Goal: Register for event/course

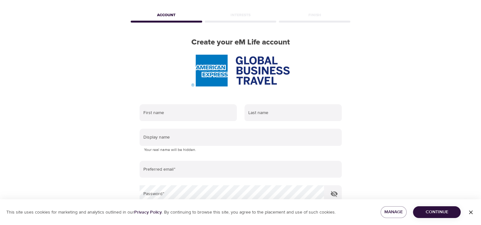
scroll to position [32, 0]
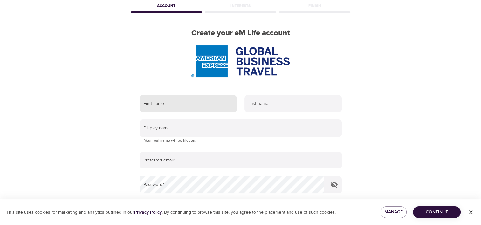
click at [158, 106] on input "text" at bounding box center [188, 103] width 97 height 17
type input "Mary Lou"
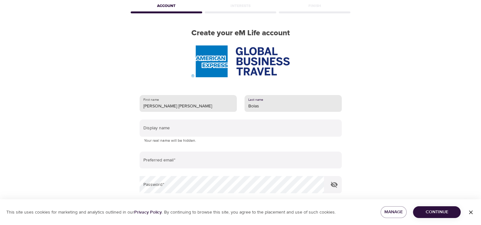
type input "Bolas"
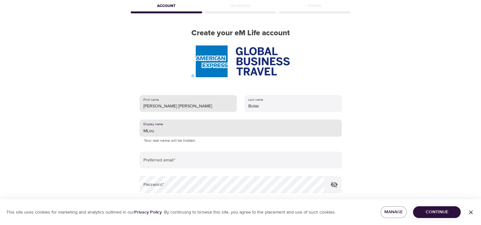
type input "MLou"
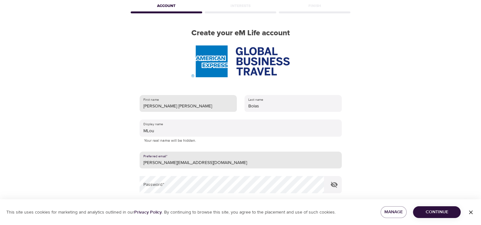
type input "[PERSON_NAME][EMAIL_ADDRESS][DOMAIN_NAME]"
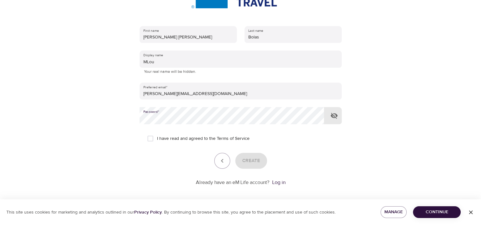
scroll to position [105, 0]
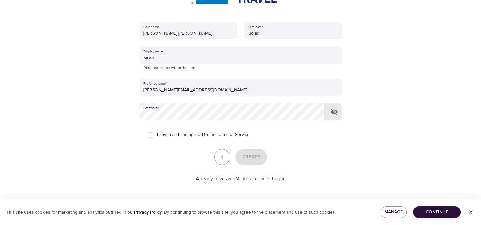
click at [151, 134] on input "I have read and agreed to the Terms of Service" at bounding box center [150, 134] width 13 height 13
checkbox input "true"
click at [257, 156] on span "Create" at bounding box center [251, 157] width 18 height 8
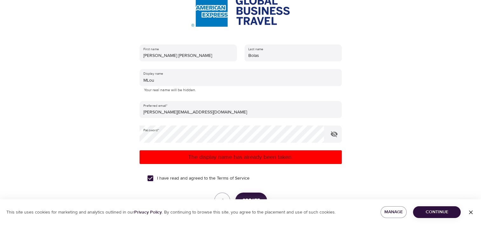
scroll to position [73, 0]
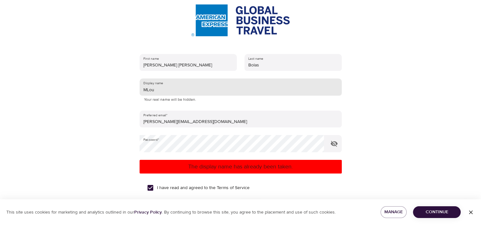
click at [161, 90] on input "MLou" at bounding box center [241, 87] width 202 height 17
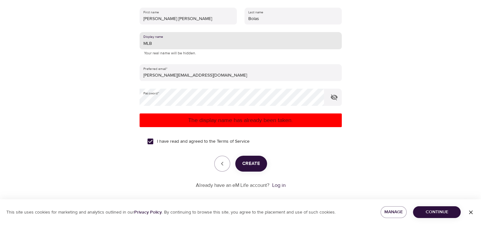
scroll to position [126, 0]
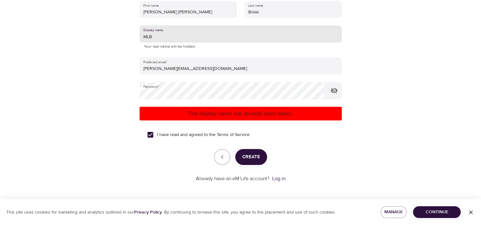
click at [248, 154] on span "Create" at bounding box center [251, 157] width 18 height 8
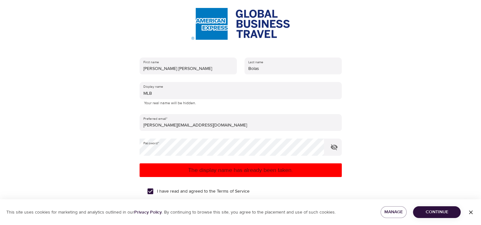
scroll to position [62, 0]
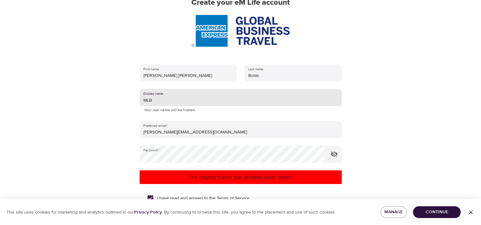
click at [153, 101] on input "MLB" at bounding box center [241, 97] width 202 height 17
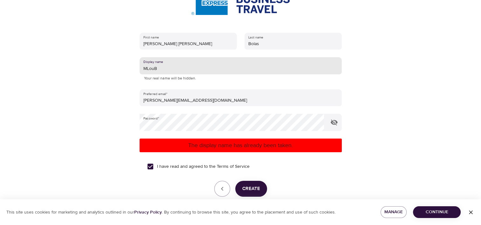
scroll to position [126, 0]
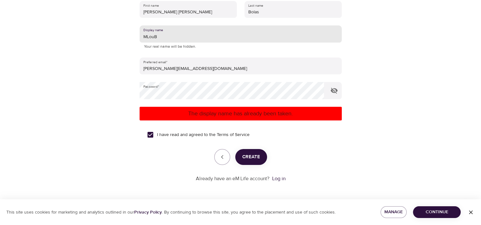
type input "MLouB"
click at [253, 158] on span "Create" at bounding box center [251, 157] width 18 height 8
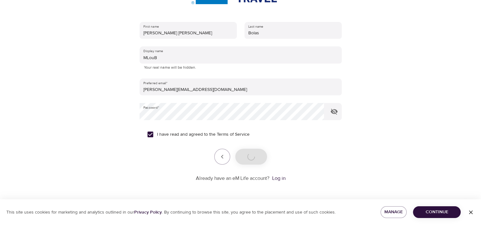
scroll to position [105, 0]
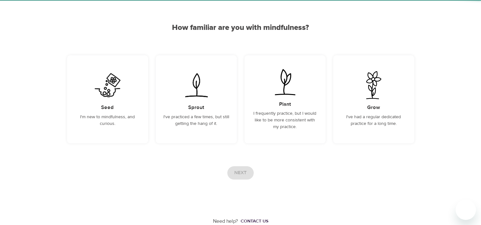
scroll to position [45, 0]
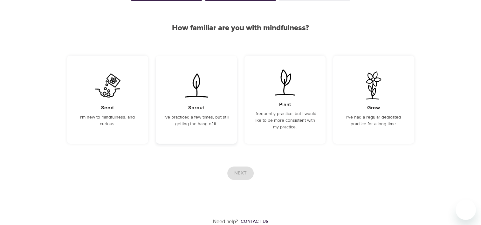
click at [197, 118] on p "I've practiced a few times, but still getting the hang of it." at bounding box center [196, 120] width 66 height 13
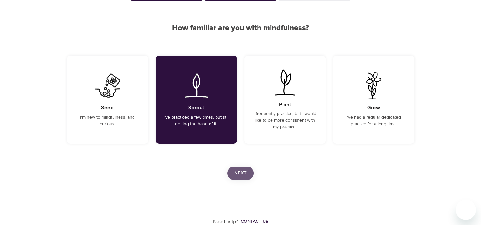
click at [243, 172] on span "Next" at bounding box center [240, 173] width 12 height 8
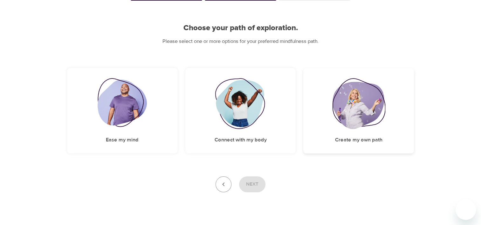
click at [338, 112] on img at bounding box center [358, 103] width 53 height 51
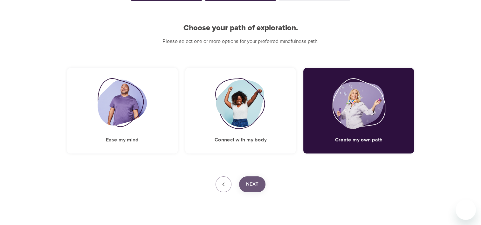
click at [245, 183] on button "Next" at bounding box center [252, 184] width 26 height 16
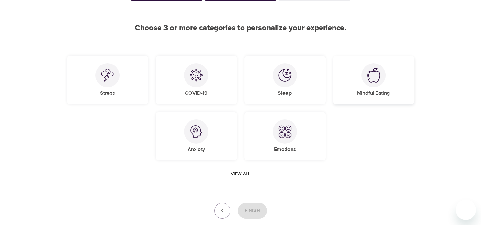
click at [367, 91] on h5 "Mindful Eating" at bounding box center [373, 93] width 33 height 7
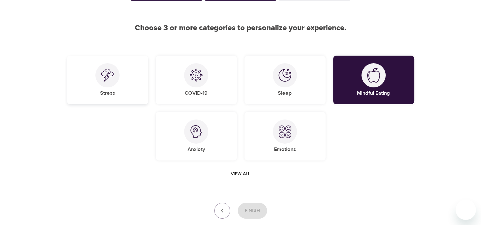
click at [104, 82] on div at bounding box center [107, 75] width 24 height 24
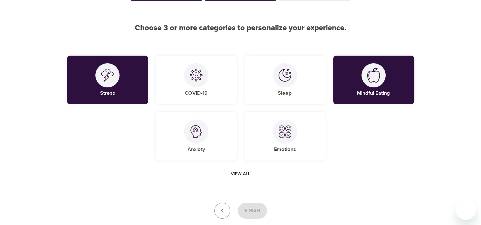
click at [241, 173] on span "View all" at bounding box center [240, 174] width 19 height 8
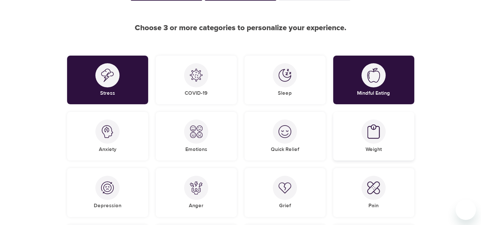
click at [373, 135] on img at bounding box center [373, 131] width 13 height 15
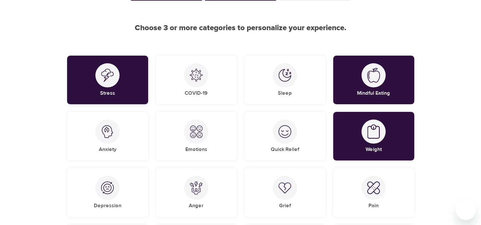
click at [122, 83] on div "Stress" at bounding box center [107, 80] width 81 height 49
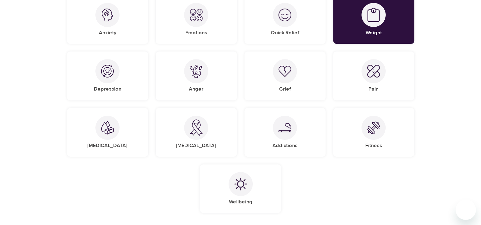
scroll to position [172, 0]
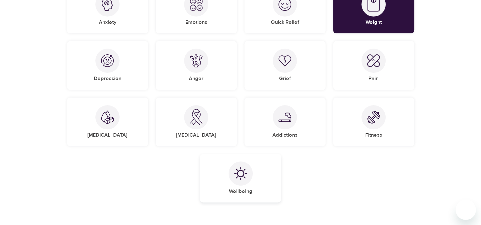
click at [244, 182] on div at bounding box center [241, 173] width 24 height 24
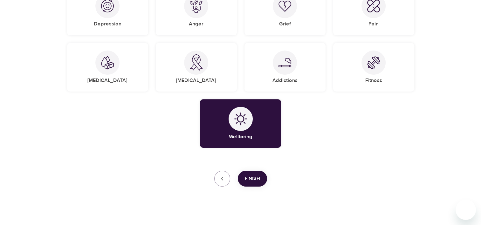
scroll to position [233, 0]
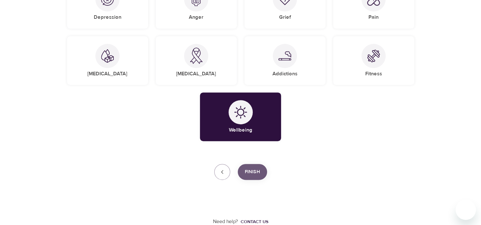
click at [254, 168] on span "Finish" at bounding box center [252, 172] width 15 height 8
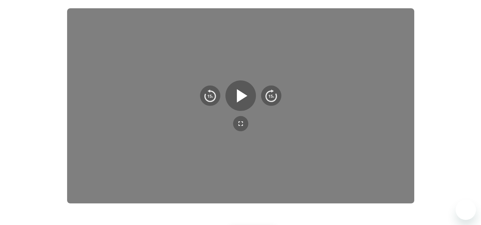
scroll to position [103, 0]
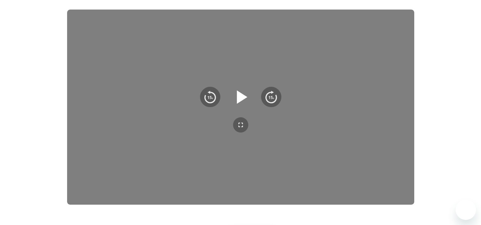
click at [238, 95] on icon "button" at bounding box center [242, 96] width 10 height 13
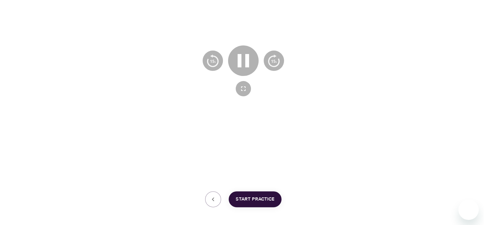
scroll to position [167, 0]
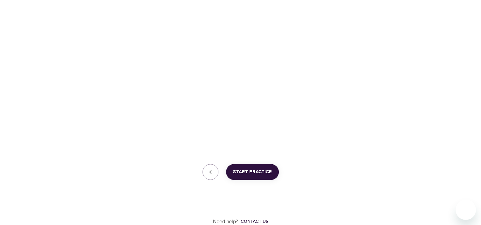
click at [261, 173] on span "Start Practice" at bounding box center [252, 172] width 39 height 8
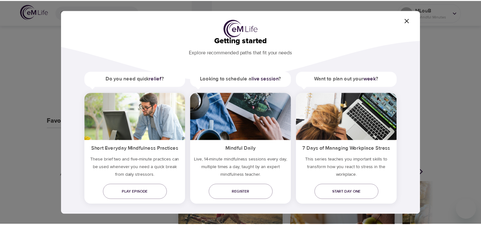
scroll to position [18, 0]
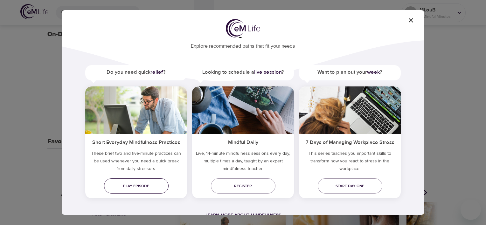
click at [148, 186] on span "Play episode" at bounding box center [136, 186] width 54 height 7
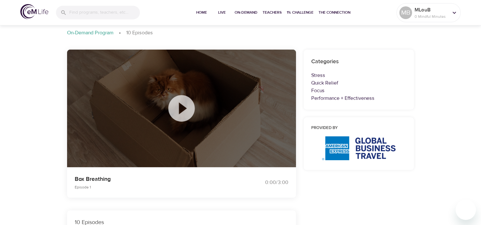
scroll to position [64, 0]
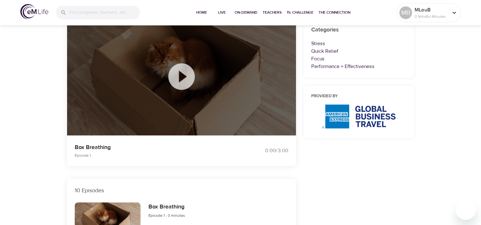
click at [186, 76] on icon at bounding box center [181, 76] width 26 height 26
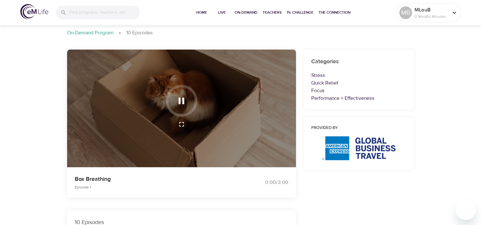
scroll to position [32, 0]
click at [178, 98] on icon "button" at bounding box center [181, 100] width 11 height 11
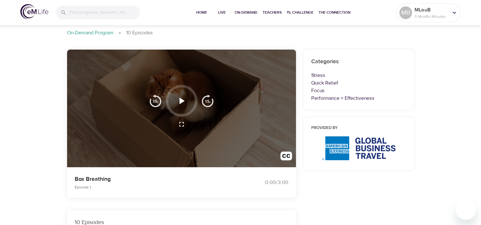
click at [182, 100] on icon "button" at bounding box center [182, 101] width 5 height 6
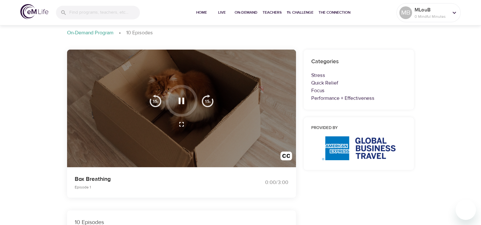
click at [179, 99] on icon "button" at bounding box center [182, 101] width 6 height 6
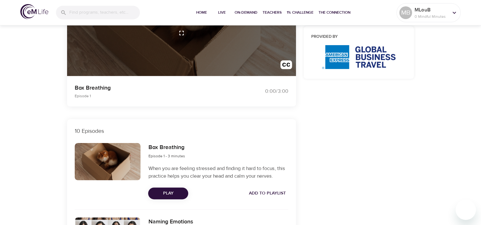
scroll to position [159, 0]
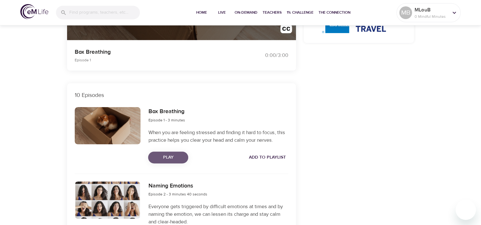
click at [169, 154] on span "Play" at bounding box center [168, 158] width 30 height 8
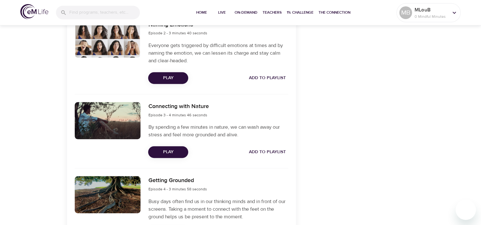
scroll to position [350, 0]
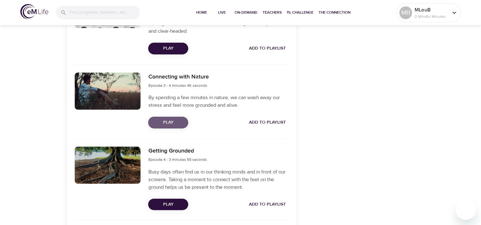
click at [175, 119] on span "Play" at bounding box center [168, 123] width 30 height 8
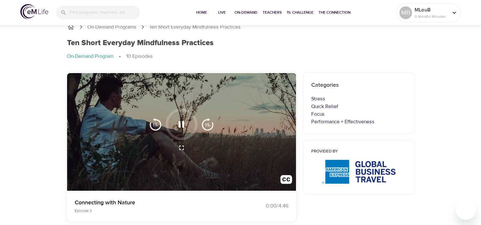
scroll to position [0, 0]
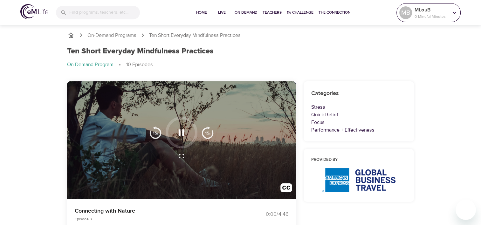
click at [455, 11] on icon at bounding box center [454, 12] width 7 height 7
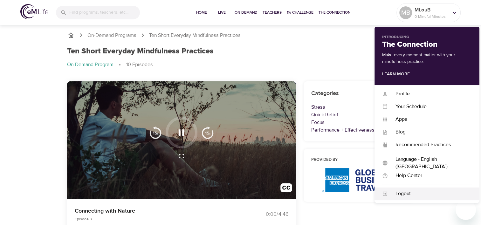
click at [405, 192] on div "Logout" at bounding box center [430, 193] width 84 height 7
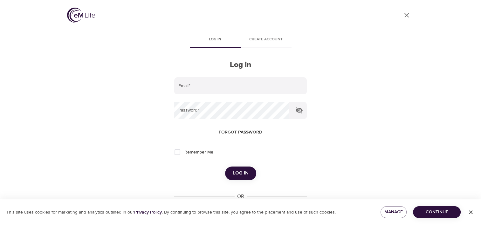
type input "[PERSON_NAME][EMAIL_ADDRESS][DOMAIN_NAME]"
